Goal: Task Accomplishment & Management: Manage account settings

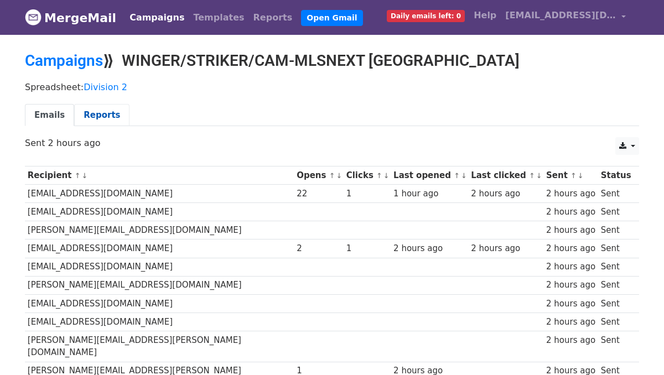
click at [97, 122] on link "Reports" at bounding box center [101, 115] width 55 height 23
click at [97, 120] on link "Reports" at bounding box center [101, 115] width 55 height 23
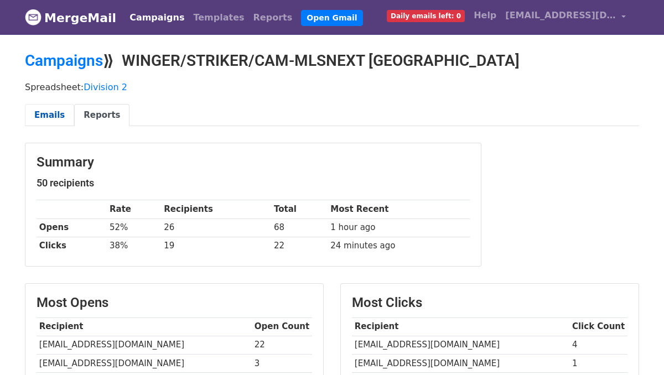
click at [46, 110] on link "Emails" at bounding box center [49, 115] width 49 height 23
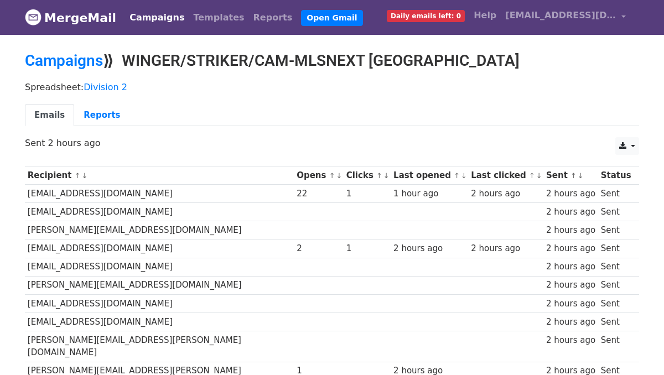
click at [251, 63] on h2 "Campaigns ⟫ WINGER/STRIKER/CAM-MLSNEXT SF GLENS ACADEMY" at bounding box center [332, 60] width 614 height 19
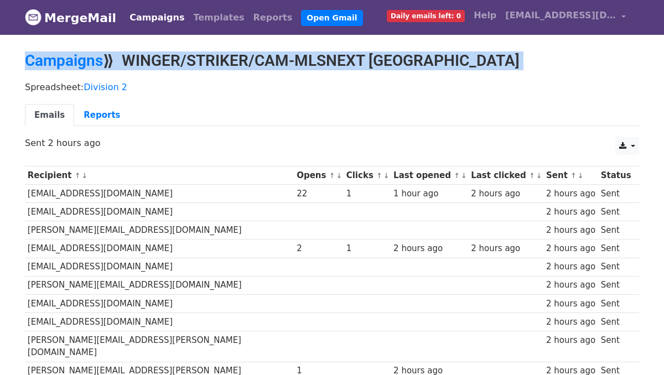
click at [251, 63] on h2 "Campaigns ⟫ WINGER/STRIKER/CAM-MLSNEXT SF GLENS ACADEMY" at bounding box center [332, 60] width 614 height 19
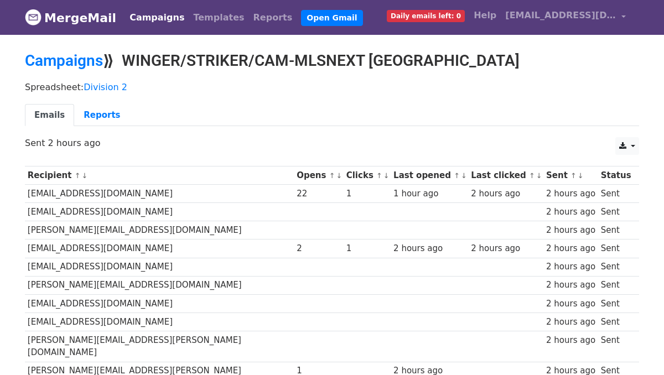
click at [148, 55] on h2 "Campaigns ⟫ WINGER/STRIKER/CAM-MLSNEXT SF GLENS ACADEMY" at bounding box center [332, 60] width 614 height 19
drag, startPoint x: 126, startPoint y: 59, endPoint x: 514, endPoint y: 47, distance: 387.7
click at [137, 56] on h2 "Campaigns ⟫ WINGER/STRIKER/CAM-MLSNEXT SF GLENS ACADEMY" at bounding box center [332, 60] width 614 height 19
drag, startPoint x: 130, startPoint y: 58, endPoint x: 515, endPoint y: 70, distance: 386.1
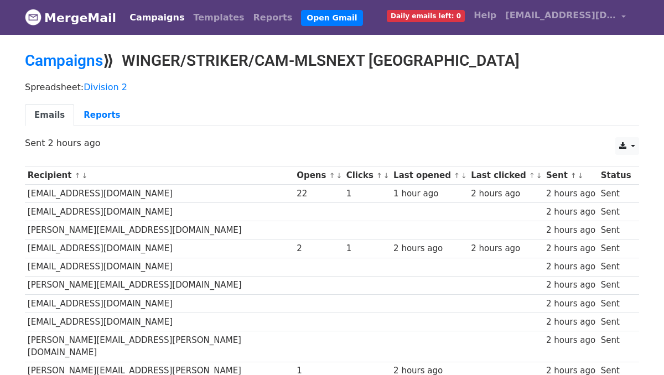
click at [515, 70] on div "Campaigns ⟫ WINGER/STRIKER/CAM-MLSNEXT SF GLENS ACADEMY" at bounding box center [332, 63] width 631 height 24
copy h2 "WINGER/STRIKER/CAM-MLSNEXT SF GLENS ACADEMY"
